Goal: Communication & Community: Answer question/provide support

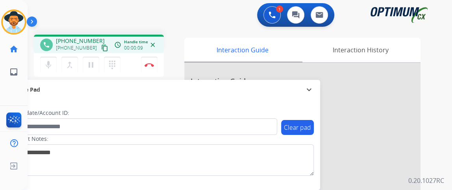
click at [101, 45] on mat-icon "content_copy" at bounding box center [104, 48] width 7 height 7
click at [52, 64] on mat-icon "mic" at bounding box center [48, 64] width 9 height 9
click at [52, 64] on mat-icon "mic_off" at bounding box center [48, 64] width 9 height 9
click at [52, 64] on mat-icon "mic" at bounding box center [48, 64] width 9 height 9
click at [50, 67] on mat-icon "mic_off" at bounding box center [48, 64] width 9 height 9
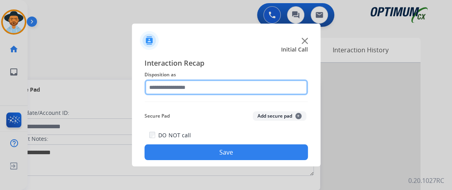
click at [264, 81] on input "text" at bounding box center [227, 88] width 164 height 16
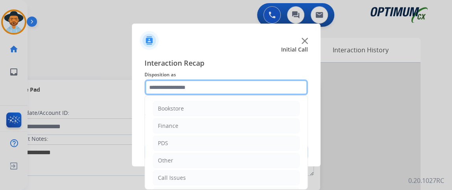
scroll to position [52, 0]
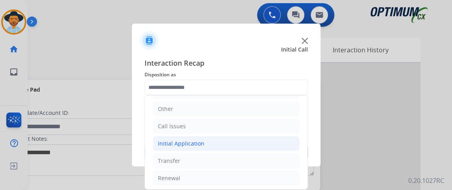
click at [215, 145] on li "Initial Application" at bounding box center [226, 143] width 147 height 15
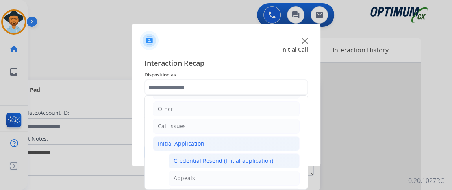
click at [216, 159] on div "Credential Resend (Initial application)" at bounding box center [224, 161] width 100 height 8
type input "**********"
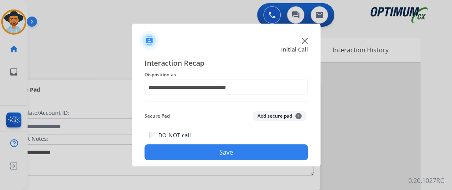
click at [213, 152] on button "Save" at bounding box center [227, 153] width 164 height 16
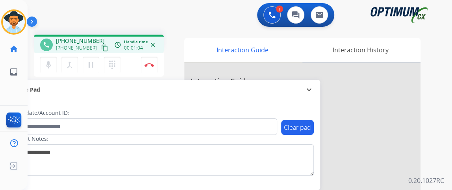
click at [67, 11] on div "1 Voice Interactions 0 Chat Interactions 0 Email Interactions" at bounding box center [235, 15] width 396 height 25
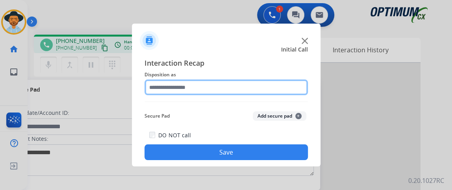
click at [175, 83] on input "text" at bounding box center [227, 88] width 164 height 16
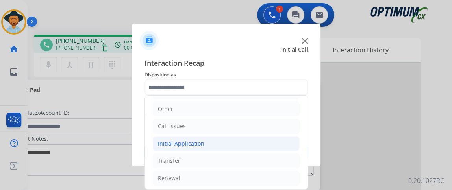
click at [266, 147] on li "Initial Application" at bounding box center [226, 143] width 147 height 15
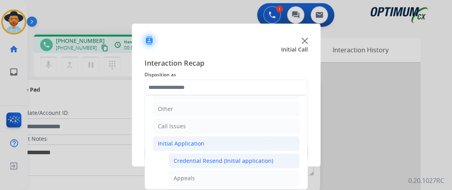
click at [263, 160] on div "Credential Resend (Initial application)" at bounding box center [224, 161] width 100 height 8
type input "**********"
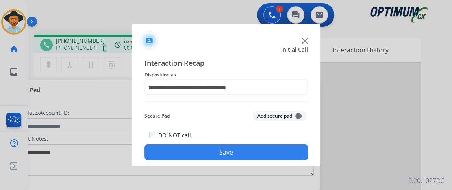
click at [263, 156] on button "Save" at bounding box center [227, 153] width 164 height 16
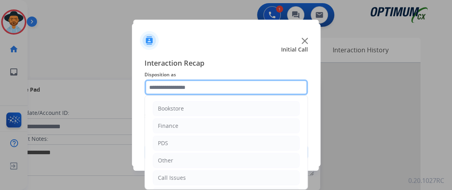
click at [214, 86] on input "text" at bounding box center [227, 88] width 164 height 16
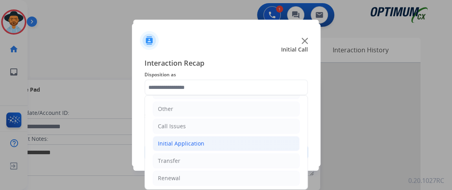
click at [268, 149] on li "Initial Application" at bounding box center [226, 143] width 147 height 15
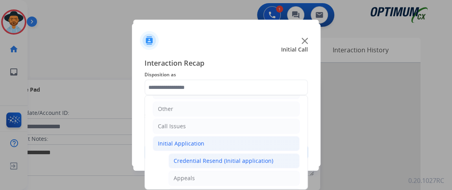
click at [263, 165] on li "Credential Resend (Initial application)" at bounding box center [234, 161] width 131 height 15
type input "**********"
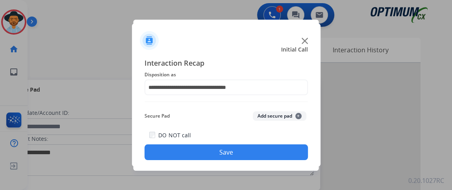
click at [255, 151] on button "Save" at bounding box center [227, 153] width 164 height 16
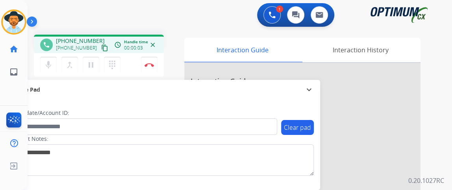
click at [100, 49] on div "+15619833010 content_copy" at bounding box center [83, 47] width 54 height 9
click at [101, 46] on mat-icon "content_copy" at bounding box center [104, 48] width 7 height 7
click at [151, 60] on button "Disconnect" at bounding box center [149, 65] width 17 height 17
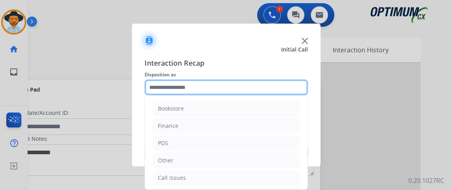
click at [217, 87] on input "text" at bounding box center [227, 88] width 164 height 16
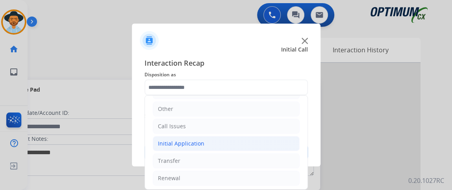
click at [249, 147] on li "Initial Application" at bounding box center [226, 143] width 147 height 15
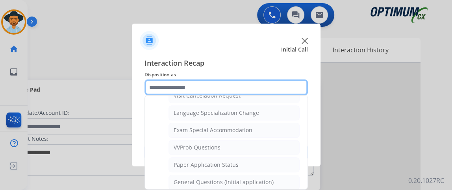
scroll to position [412, 0]
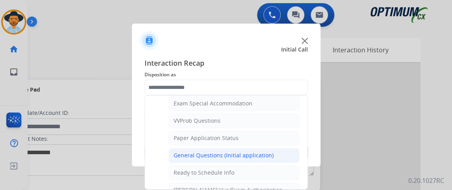
click at [260, 148] on li "General Questions (Initial application)" at bounding box center [234, 155] width 131 height 15
type input "**********"
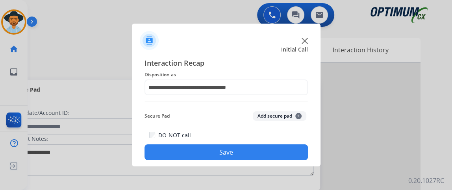
click at [257, 154] on button "Save" at bounding box center [227, 153] width 164 height 16
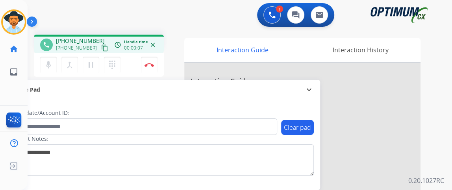
click at [101, 48] on mat-icon "content_copy" at bounding box center [104, 48] width 7 height 7
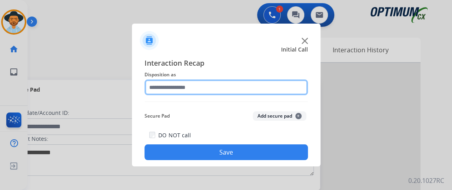
click at [217, 87] on input "text" at bounding box center [227, 88] width 164 height 16
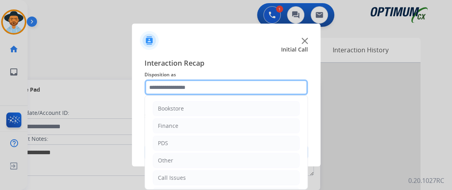
scroll to position [52, 0]
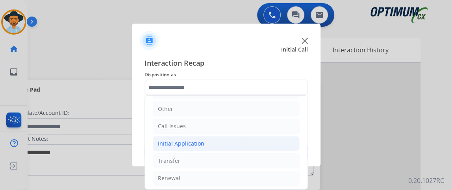
click at [236, 141] on li "Initial Application" at bounding box center [226, 143] width 147 height 15
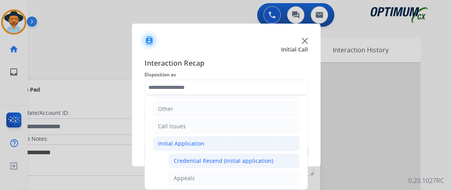
click at [239, 160] on div "Credential Resend (Initial application)" at bounding box center [224, 161] width 100 height 8
type input "**********"
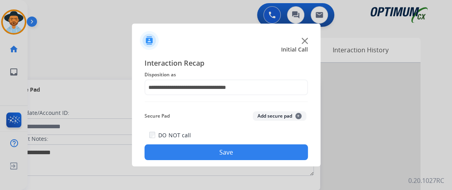
click at [239, 156] on button "Save" at bounding box center [227, 153] width 164 height 16
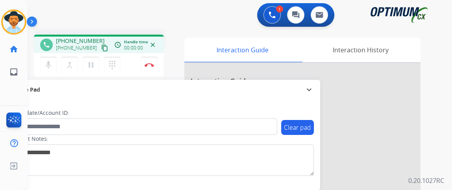
click at [101, 50] on mat-icon "content_copy" at bounding box center [104, 48] width 7 height 7
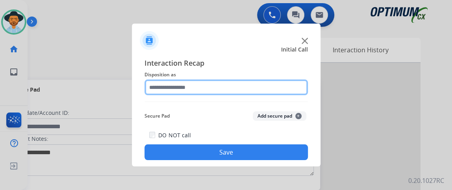
click at [209, 83] on input "text" at bounding box center [227, 88] width 164 height 16
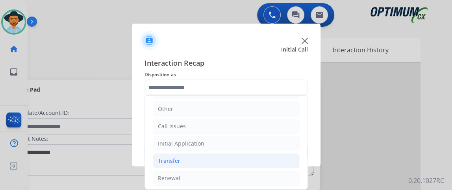
click at [234, 154] on li "Transfer" at bounding box center [226, 161] width 147 height 15
click at [234, 164] on li "Transfer" at bounding box center [226, 161] width 147 height 15
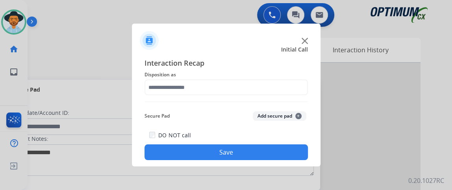
click at [251, 99] on div "Interaction Recap Disposition as Secure Pad Add secure pad + DO NOT call Save" at bounding box center [227, 109] width 164 height 103
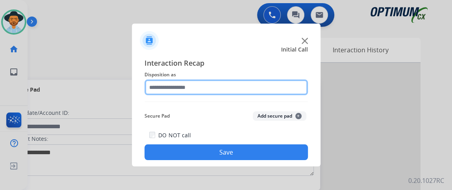
click at [250, 87] on input "text" at bounding box center [227, 88] width 164 height 16
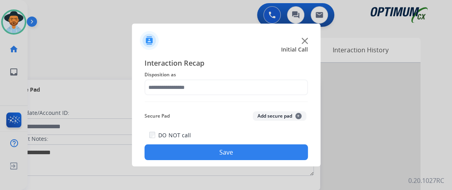
click at [309, 104] on div "Interaction Recap Disposition as Secure Pad Add secure pad + DO NOT call Save" at bounding box center [226, 108] width 189 height 115
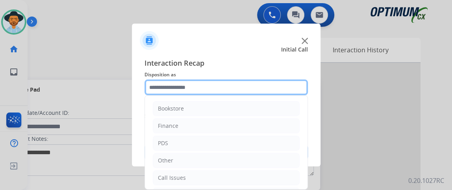
click at [291, 87] on input "text" at bounding box center [227, 88] width 164 height 16
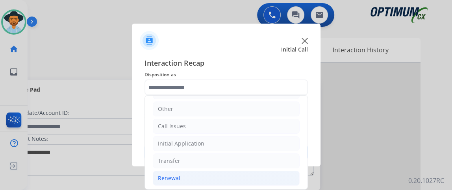
click at [223, 171] on li "Renewal" at bounding box center [226, 178] width 147 height 15
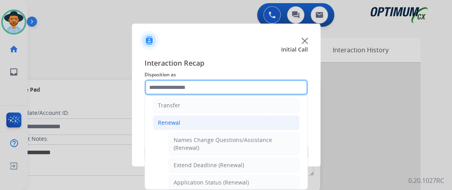
scroll to position [169, 0]
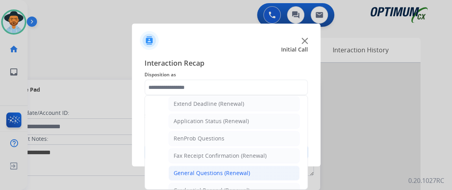
click at [279, 166] on li "General Questions (Renewal)" at bounding box center [234, 173] width 131 height 15
type input "**********"
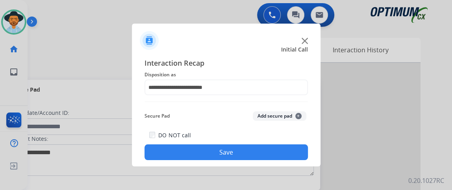
click at [276, 157] on button "Save" at bounding box center [227, 153] width 164 height 16
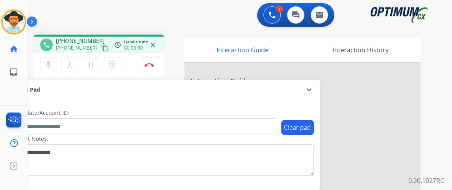
click at [101, 48] on mat-icon "content_copy" at bounding box center [104, 48] width 7 height 7
click at [152, 61] on button "Disconnect" at bounding box center [149, 65] width 17 height 17
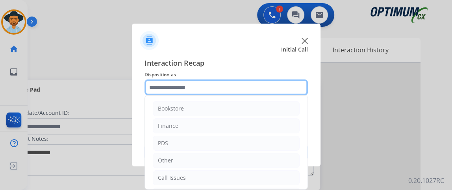
click at [262, 90] on input "text" at bounding box center [227, 88] width 164 height 16
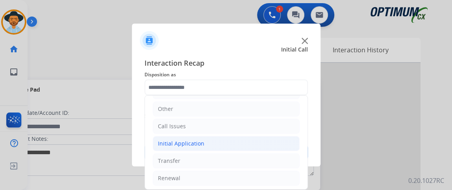
click at [265, 146] on li "Initial Application" at bounding box center [226, 143] width 147 height 15
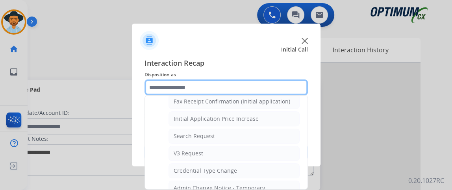
scroll to position [412, 0]
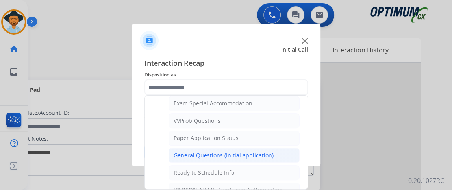
click at [265, 152] on div "General Questions (Initial application)" at bounding box center [224, 156] width 100 height 8
type input "**********"
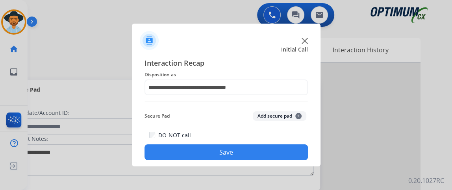
click at [265, 148] on button "Save" at bounding box center [227, 153] width 164 height 16
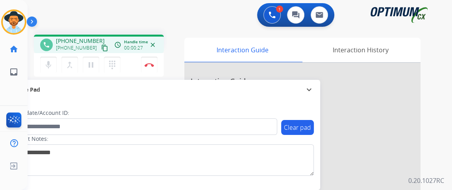
click at [100, 51] on button "content_copy" at bounding box center [104, 47] width 9 height 9
click at [52, 61] on mat-icon "mic" at bounding box center [48, 64] width 9 height 9
click at [52, 61] on mat-icon "mic_off" at bounding box center [48, 64] width 9 height 9
click at [52, 61] on mat-icon "mic" at bounding box center [48, 64] width 9 height 9
click at [48, 60] on mat-icon "mic_off" at bounding box center [48, 64] width 9 height 9
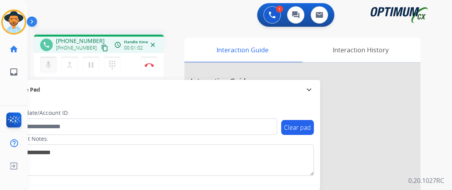
click at [54, 61] on button "mic Mute" at bounding box center [48, 65] width 17 height 17
click at [54, 61] on button "mic_off Mute" at bounding box center [48, 65] width 17 height 17
click at [52, 63] on mat-icon "mic" at bounding box center [48, 64] width 9 height 9
click at [44, 65] on mat-icon "mic_off" at bounding box center [48, 64] width 9 height 9
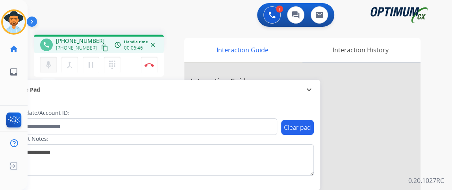
click at [55, 65] on button "mic Mute" at bounding box center [48, 65] width 17 height 17
click at [55, 65] on button "mic_off Mute" at bounding box center [48, 65] width 17 height 17
click at [154, 61] on button "Disconnect" at bounding box center [149, 65] width 17 height 17
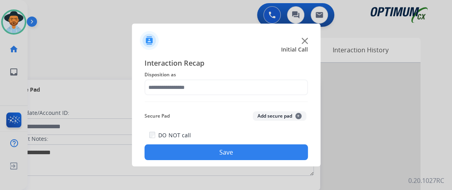
click at [242, 95] on div at bounding box center [227, 88] width 164 height 16
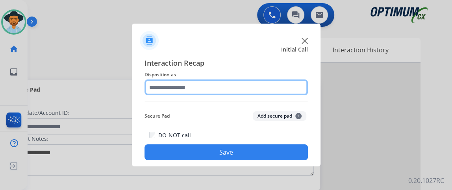
click at [248, 88] on input "text" at bounding box center [227, 88] width 164 height 16
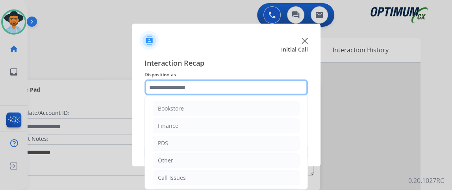
scroll to position [52, 0]
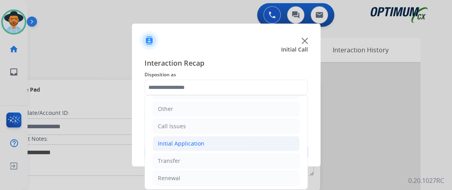
click at [287, 146] on li "Initial Application" at bounding box center [226, 143] width 147 height 15
click at [285, 159] on li "Credential Resend (Initial application)" at bounding box center [234, 161] width 131 height 15
click at [285, 159] on button "Save" at bounding box center [227, 153] width 164 height 16
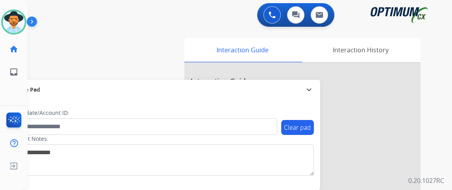
click at [39, 61] on div "swap_horiz Break voice bridge close_fullscreen Connect 3-Way Call merge_type Se…" at bounding box center [231, 192] width 406 height 329
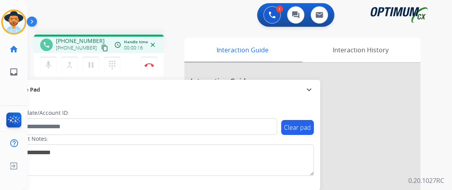
click at [101, 47] on mat-icon "content_copy" at bounding box center [104, 48] width 7 height 7
click at [101, 46] on mat-icon "content_copy" at bounding box center [104, 48] width 7 height 7
click at [55, 56] on div "mic Mute merge_type Bridge pause Hold dialpad Dialpad Disconnect" at bounding box center [99, 65] width 130 height 24
click at [50, 61] on mat-icon "mic" at bounding box center [48, 64] width 9 height 9
click at [50, 65] on mat-icon "mic_off" at bounding box center [48, 64] width 9 height 9
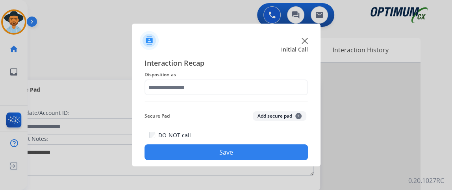
click at [223, 97] on div "Interaction Recap Disposition as Secure Pad Add secure pad + DO NOT call Save" at bounding box center [227, 109] width 164 height 103
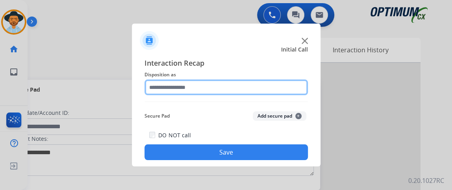
click at [231, 91] on input "text" at bounding box center [227, 88] width 164 height 16
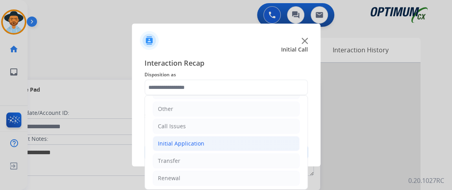
click at [254, 149] on li "Initial Application" at bounding box center [226, 143] width 147 height 15
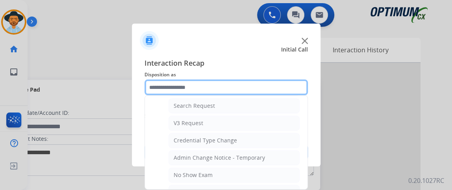
scroll to position [380, 0]
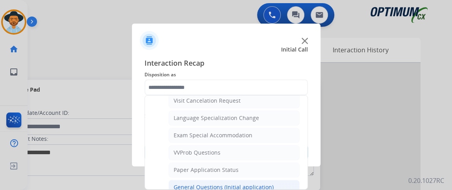
click at [279, 180] on li "General Questions (Initial application)" at bounding box center [234, 187] width 131 height 15
type input "**********"
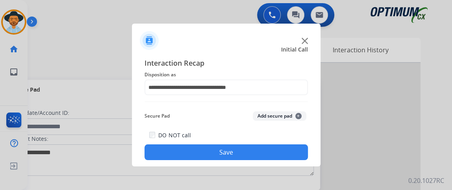
click at [279, 164] on div "**********" at bounding box center [226, 108] width 189 height 115
click at [274, 148] on button "Save" at bounding box center [227, 153] width 164 height 16
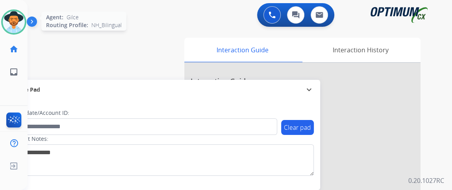
click at [5, 22] on img at bounding box center [14, 22] width 22 height 22
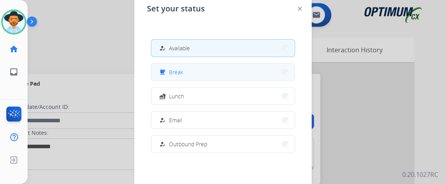
click at [164, 67] on button "free_breakfast Break" at bounding box center [222, 72] width 143 height 17
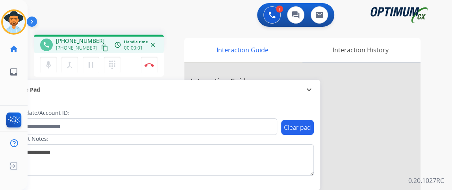
click at [101, 50] on mat-icon "content_copy" at bounding box center [104, 48] width 7 height 7
click at [48, 65] on mat-icon "mic" at bounding box center [48, 64] width 9 height 9
click at [52, 66] on mat-icon "mic_off" at bounding box center [48, 64] width 9 height 9
click at [46, 66] on mat-icon "mic" at bounding box center [48, 64] width 9 height 9
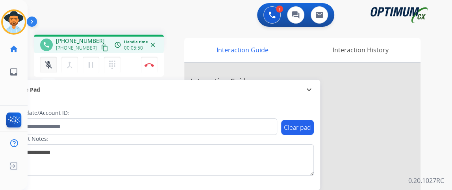
click at [46, 66] on mat-icon "mic_off" at bounding box center [48, 64] width 9 height 9
click at [146, 63] on img at bounding box center [149, 65] width 9 height 4
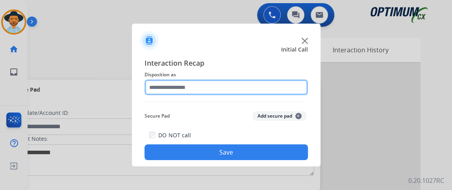
click at [251, 87] on input "text" at bounding box center [227, 88] width 164 height 16
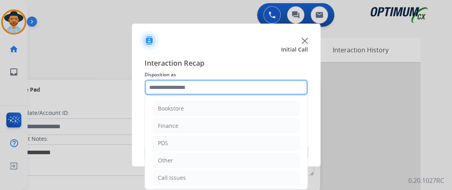
scroll to position [52, 0]
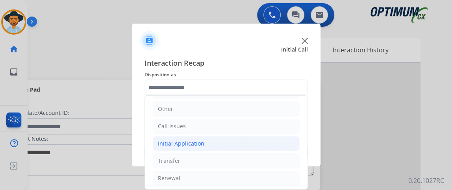
click at [272, 139] on li "Initial Application" at bounding box center [226, 143] width 147 height 15
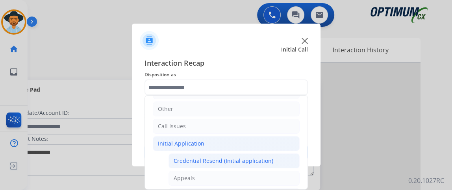
click at [271, 154] on li "Credential Resend (Initial application)" at bounding box center [234, 161] width 131 height 15
type input "**********"
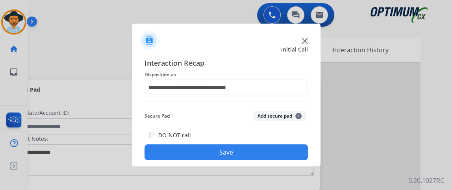
click at [271, 152] on button "Save" at bounding box center [227, 153] width 164 height 16
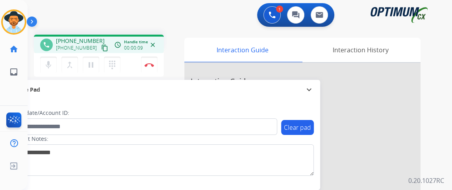
click at [101, 50] on mat-icon "content_copy" at bounding box center [104, 48] width 7 height 7
click at [100, 52] on button "content_copy" at bounding box center [104, 47] width 9 height 9
click at [100, 53] on div "mic Mute merge_type Bridge pause Hold dialpad Dialpad Disconnect" at bounding box center [99, 65] width 130 height 24
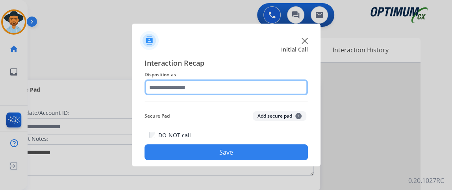
click at [236, 84] on input "text" at bounding box center [227, 88] width 164 height 16
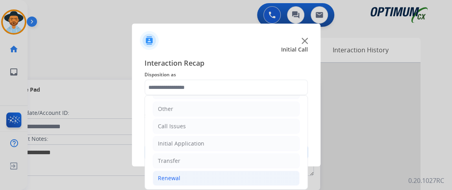
click at [244, 175] on li "Renewal" at bounding box center [226, 178] width 147 height 15
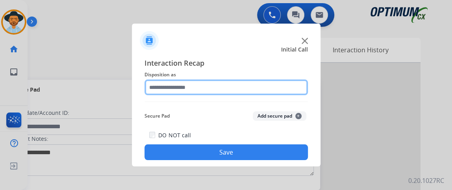
click at [237, 90] on input "text" at bounding box center [227, 88] width 164 height 16
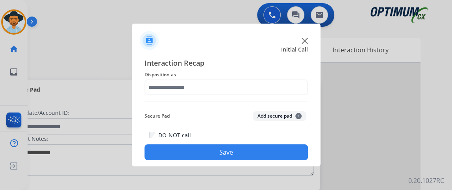
click at [315, 107] on div "Interaction Recap Disposition as Secure Pad Add secure pad + DO NOT call Save" at bounding box center [226, 108] width 189 height 115
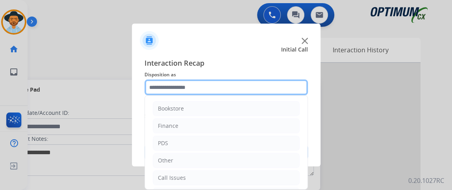
click at [287, 85] on input "text" at bounding box center [227, 88] width 164 height 16
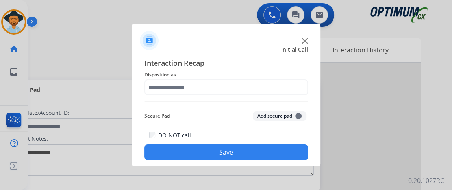
click at [303, 103] on div "Interaction Recap Disposition as Secure Pad Add secure pad + DO NOT call Save" at bounding box center [227, 109] width 164 height 103
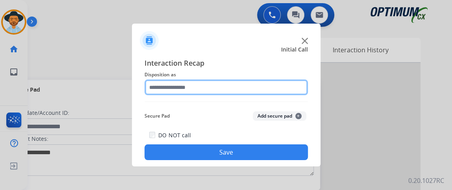
click at [282, 91] on input "text" at bounding box center [227, 88] width 164 height 16
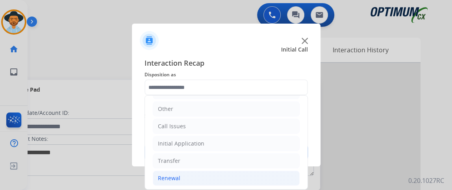
click at [264, 180] on li "Renewal" at bounding box center [226, 178] width 147 height 15
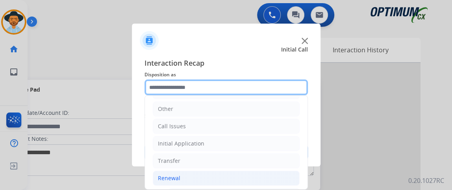
scroll to position [163, 0]
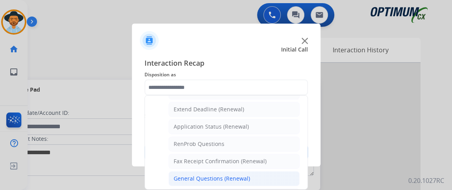
click at [271, 171] on li "General Questions (Renewal)" at bounding box center [234, 178] width 131 height 15
type input "**********"
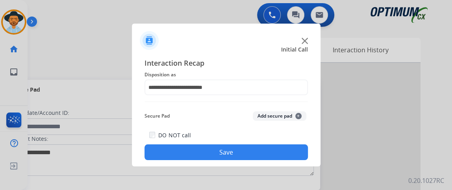
click at [259, 153] on button "Save" at bounding box center [227, 153] width 164 height 16
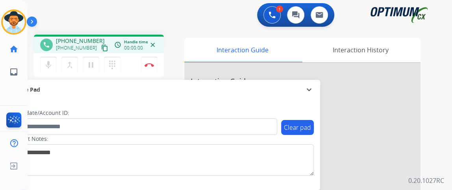
click at [101, 48] on mat-icon "content_copy" at bounding box center [104, 48] width 7 height 7
click at [48, 65] on mat-icon "mic" at bounding box center [48, 64] width 9 height 9
click at [48, 65] on mat-icon "mic_off" at bounding box center [48, 64] width 9 height 9
click at [147, 57] on button "Disconnect" at bounding box center [149, 65] width 17 height 17
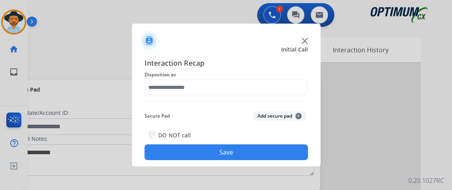
click at [215, 95] on div at bounding box center [227, 88] width 164 height 16
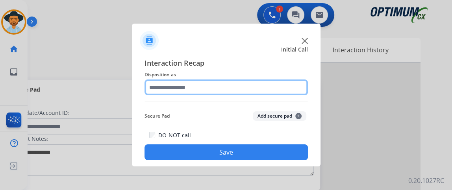
click at [214, 87] on input "text" at bounding box center [227, 88] width 164 height 16
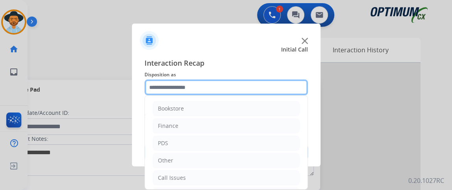
scroll to position [52, 0]
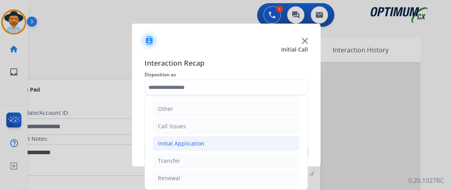
click at [235, 146] on li "Initial Application" at bounding box center [226, 143] width 147 height 15
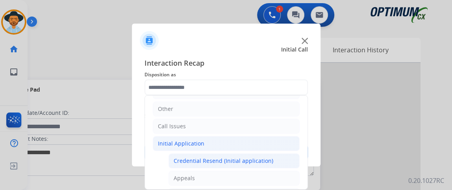
click at [234, 157] on div "Credential Resend (Initial application)" at bounding box center [224, 161] width 100 height 8
type input "**********"
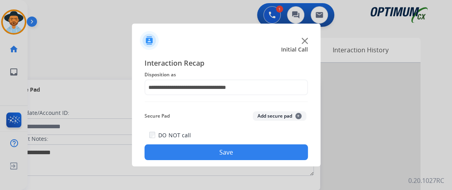
click at [234, 156] on button "Save" at bounding box center [227, 153] width 164 height 16
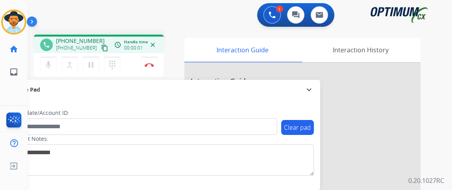
click at [97, 52] on div "phone [PHONE_NUMBER] [PHONE_NUMBER] content_copy access_time Call metrics Queue…" at bounding box center [99, 44] width 130 height 19
click at [97, 54] on div "mic Mute merge_type Bridge pause Hold dialpad Dialpad Disconnect" at bounding box center [99, 65] width 130 height 24
click at [101, 45] on mat-icon "content_copy" at bounding box center [104, 48] width 7 height 7
click at [50, 67] on mat-icon "mic" at bounding box center [48, 64] width 9 height 9
click at [49, 61] on mat-icon "mic_off" at bounding box center [48, 64] width 9 height 9
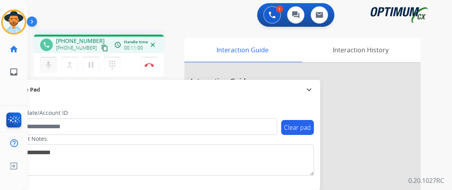
click at [48, 63] on mat-icon "mic" at bounding box center [48, 64] width 9 height 9
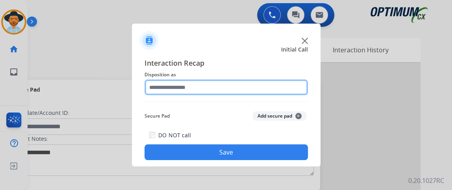
click at [190, 89] on input "text" at bounding box center [227, 88] width 164 height 16
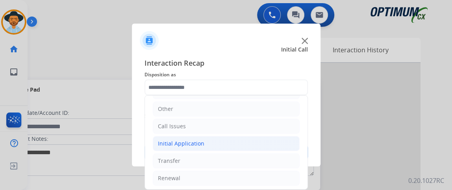
click at [225, 144] on li "Initial Application" at bounding box center [226, 143] width 147 height 15
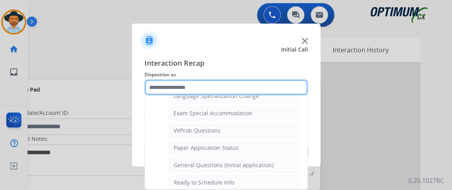
scroll to position [404, 0]
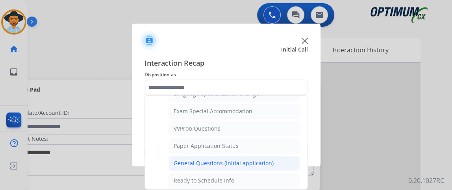
click at [277, 157] on li "General Questions (Initial application)" at bounding box center [234, 163] width 131 height 15
type input "**********"
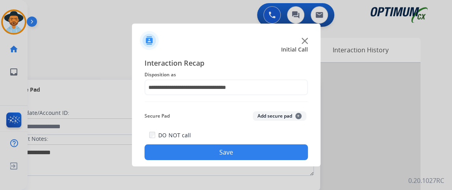
click at [274, 156] on button "Save" at bounding box center [227, 153] width 164 height 16
